Goal: Information Seeking & Learning: Learn about a topic

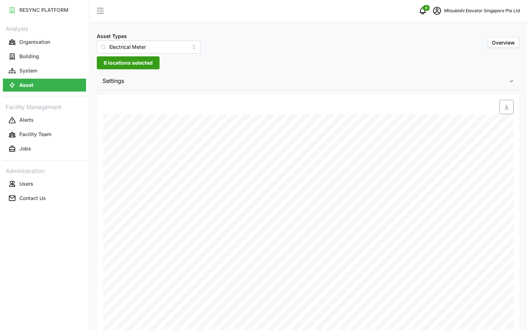
click at [366, 91] on div "Settings Resolution 5m 15m 1h 1D 1M Recommended Metrics Electrical Energy Usage…" at bounding box center [308, 225] width 423 height 306
click at [353, 80] on span "Settings" at bounding box center [306, 81] width 406 height 18
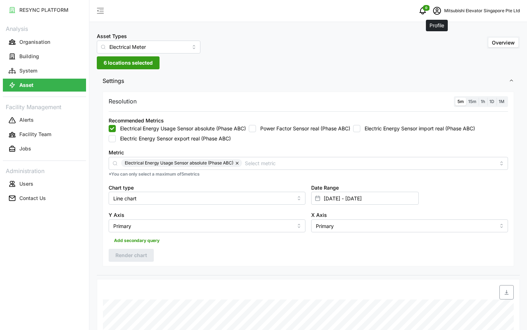
click at [437, 11] on icon "schedule" at bounding box center [437, 10] width 9 height 9
click at [445, 54] on icon "button" at bounding box center [447, 54] width 5 height 5
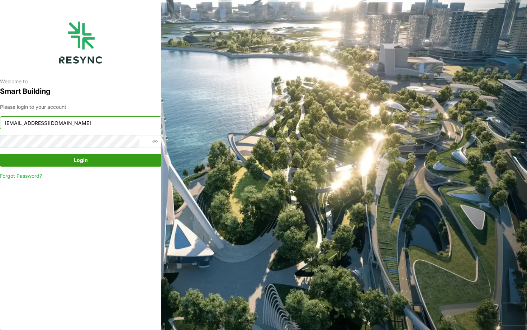
click at [85, 122] on input "mesp_display@resynctech.com" at bounding box center [80, 122] width 161 height 13
type input "south_beach_tower_display@resynctech.com"
click at [86, 166] on span "Login" at bounding box center [81, 160] width 14 height 12
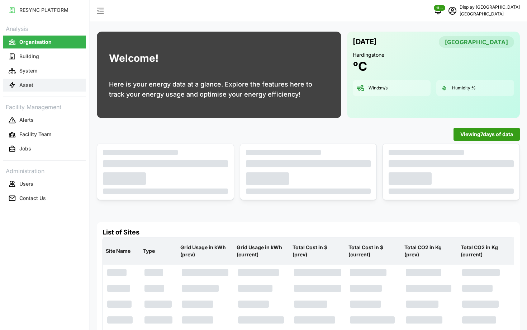
click at [17, 81] on button "Asset" at bounding box center [44, 85] width 83 height 13
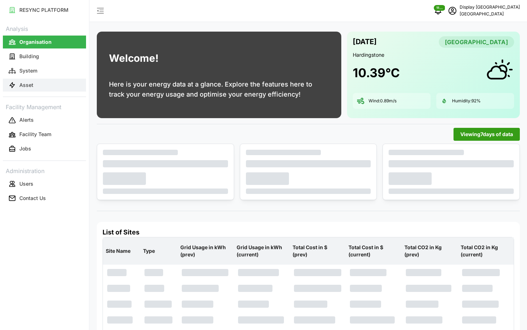
click at [55, 85] on button "Asset" at bounding box center [44, 85] width 83 height 13
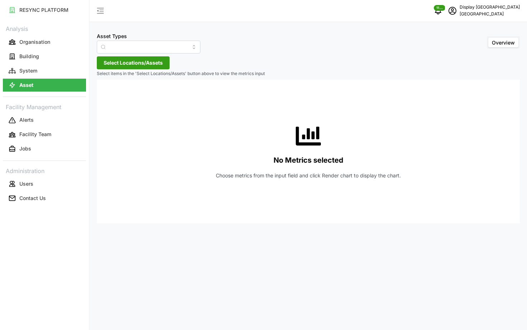
type input "Air Handling Unit"
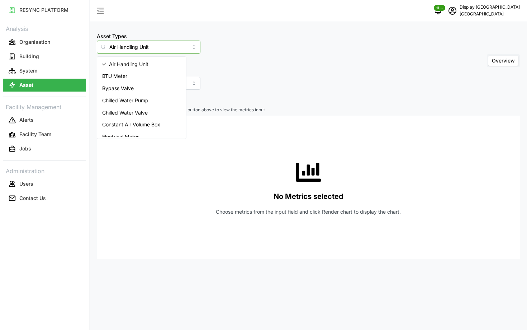
click at [158, 49] on input "Air Handling Unit" at bounding box center [149, 47] width 104 height 13
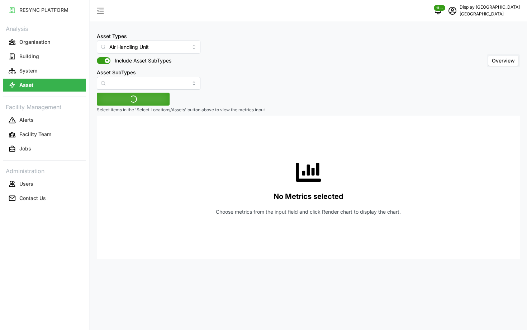
click at [231, 68] on div "Asset Types Air Handling Unit Include Asset SubTypes Asset SubTypes Overview" at bounding box center [308, 61] width 423 height 58
click at [128, 95] on span "Select Locations/Assets" at bounding box center [133, 99] width 59 height 12
click at [115, 131] on span "Select Office Tower" at bounding box center [115, 131] width 5 height 5
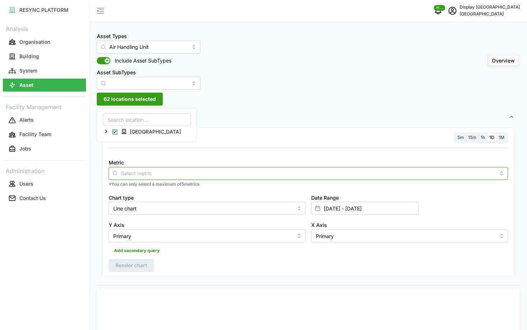
click at [152, 178] on div at bounding box center [309, 173] width 400 height 13
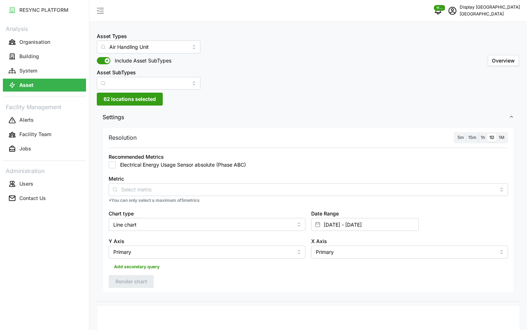
click at [141, 101] on span "62 locations selected" at bounding box center [130, 99] width 52 height 12
click at [112, 132] on div "[GEOGRAPHIC_DATA]" at bounding box center [146, 131] width 87 height 10
click at [114, 132] on span "Select Office Tower" at bounding box center [115, 131] width 5 height 5
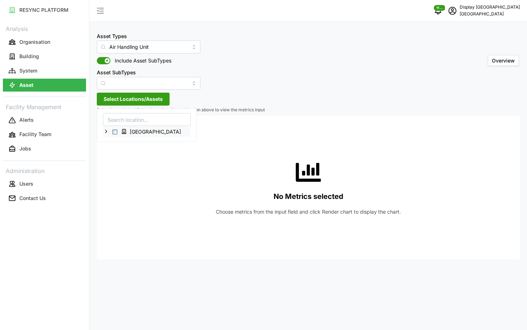
click at [107, 132] on icon at bounding box center [106, 131] width 6 height 6
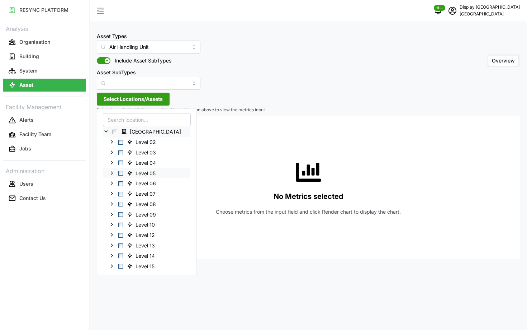
click at [119, 175] on span "Select Level 05" at bounding box center [120, 173] width 5 height 5
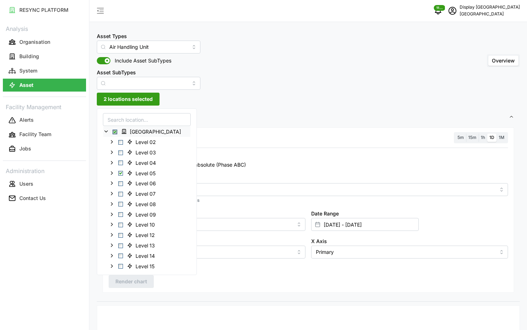
click at [210, 182] on div "Metric" at bounding box center [309, 185] width 400 height 22
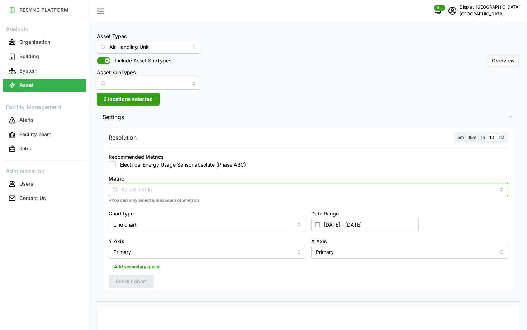
click at [207, 185] on input "Metric" at bounding box center [308, 189] width 374 height 8
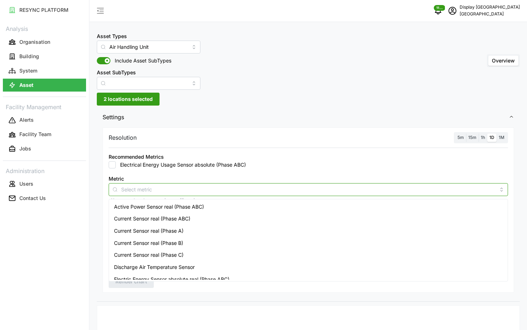
click at [190, 204] on span "Active Power Sensor real (Phase ABC)" at bounding box center [159, 207] width 90 height 8
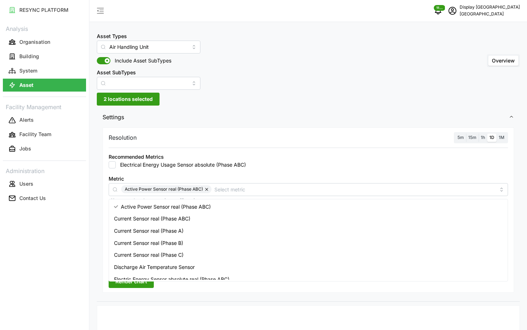
click at [461, 135] on span "5m" at bounding box center [461, 137] width 6 height 5
click at [456, 133] on input "5m" at bounding box center [456, 133] width 0 height 0
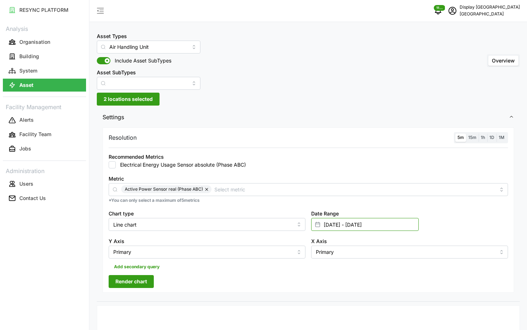
click at [362, 221] on input "[DATE] - [DATE]" at bounding box center [365, 224] width 108 height 13
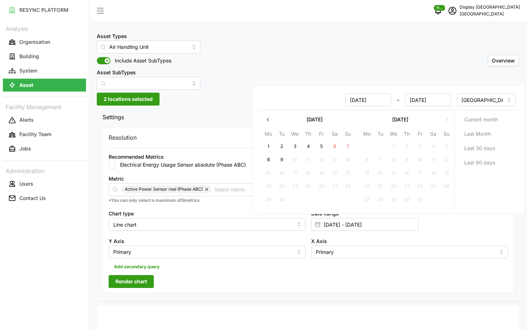
click at [279, 159] on button "9" at bounding box center [281, 159] width 13 height 13
type input "[DATE] - [DATE]"
type input "[DATE]"
click at [279, 159] on button "9" at bounding box center [281, 159] width 13 height 13
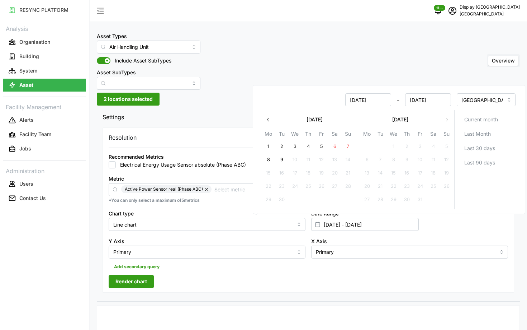
type input "[DATE] - [DATE]"
type input "[DATE]"
click at [190, 273] on div "Resolution 5m 15m 1h 1D 1M Recommended Metrics Electrical Energy Usage Sensor a…" at bounding box center [309, 209] width 412 height 165
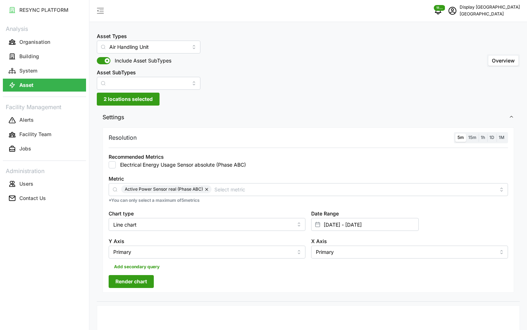
click at [140, 282] on span "Render chart" at bounding box center [131, 281] width 32 height 12
click at [473, 141] on label "15m" at bounding box center [472, 137] width 13 height 8
click at [466, 133] on input "15m" at bounding box center [466, 133] width 0 height 0
click at [463, 140] on label "5m" at bounding box center [461, 137] width 11 height 8
click at [456, 133] on input "5m" at bounding box center [456, 133] width 0 height 0
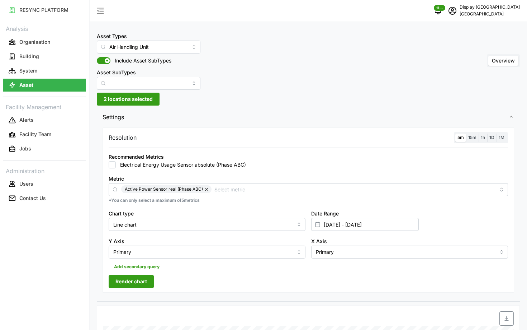
click at [153, 275] on div "Resolution 5m 15m 1h 1D 1M Recommended Metrics Electrical Energy Usage Sensor a…" at bounding box center [309, 209] width 412 height 165
click at [149, 279] on button "Render chart" at bounding box center [131, 281] width 45 height 13
click at [141, 96] on span "2 locations selected" at bounding box center [128, 99] width 49 height 12
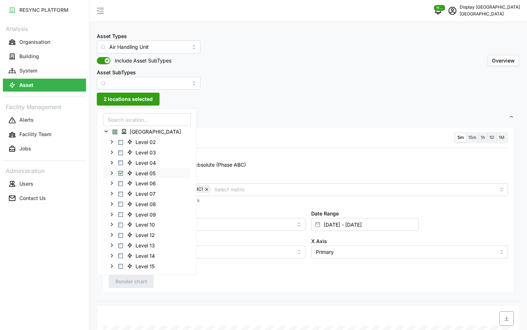
click at [110, 174] on icon at bounding box center [112, 173] width 6 height 6
